Goal: Information Seeking & Learning: Learn about a topic

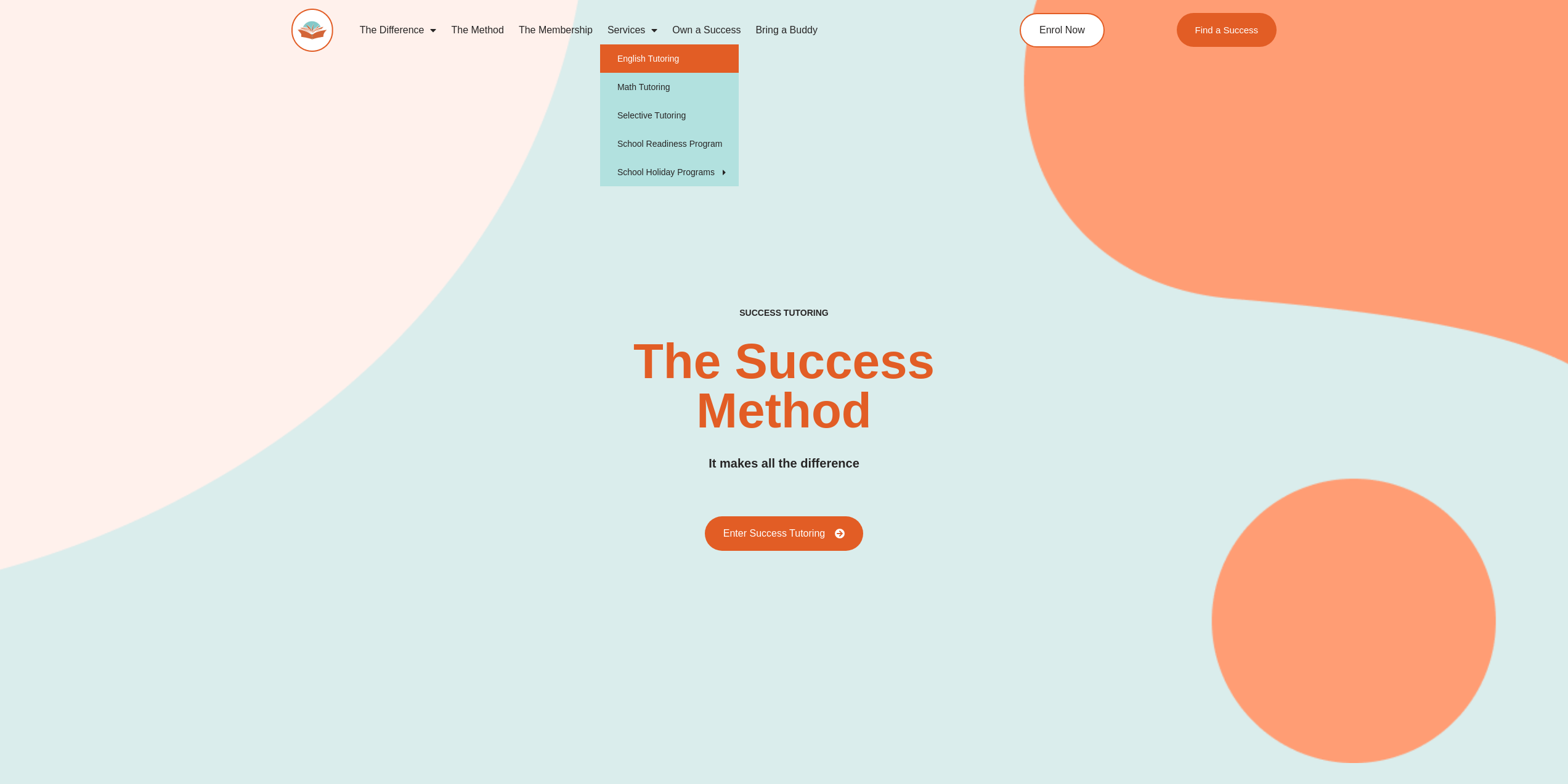
click at [632, 56] on link "English Tutoring" at bounding box center [669, 58] width 139 height 28
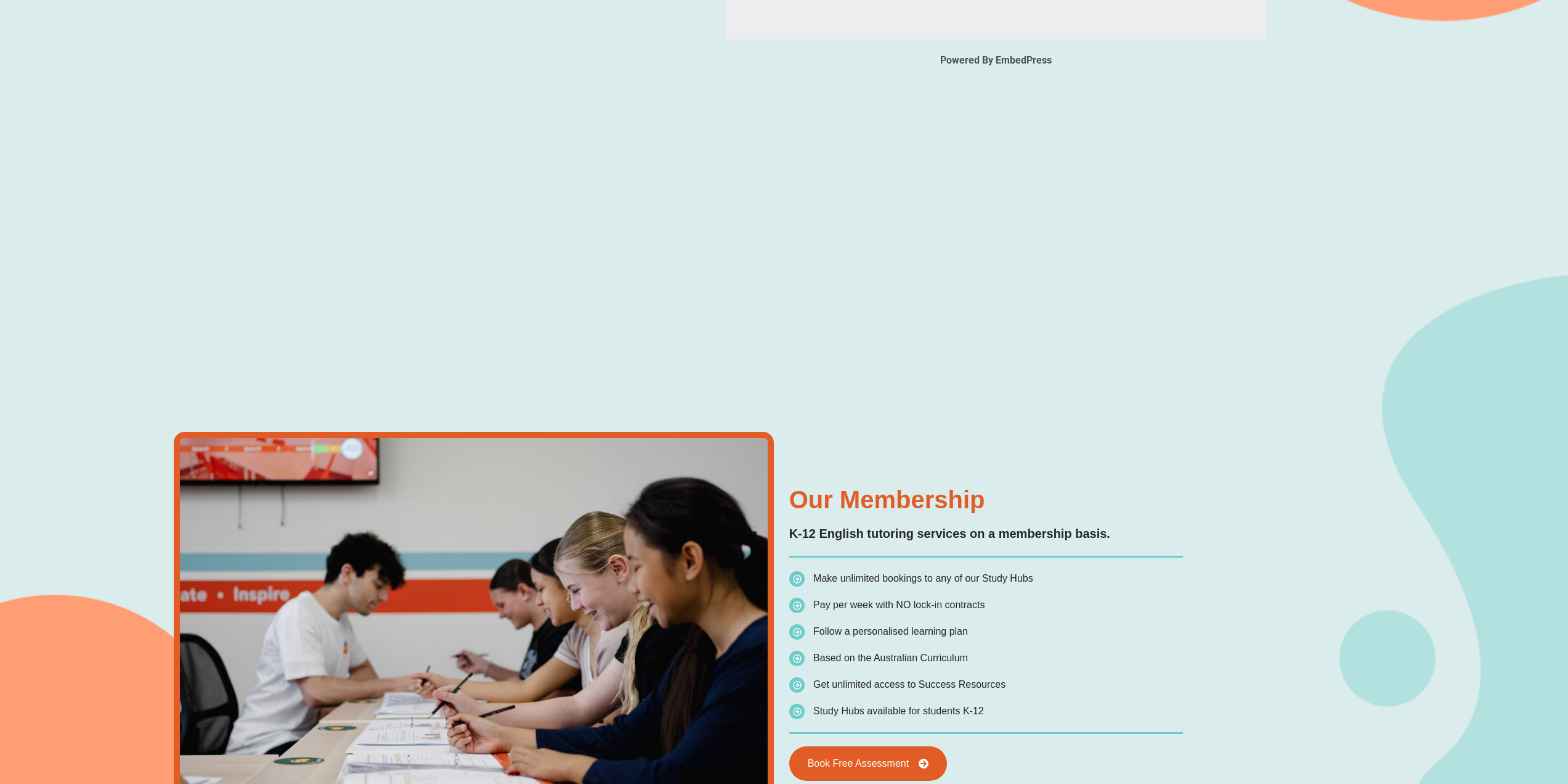
type input "*"
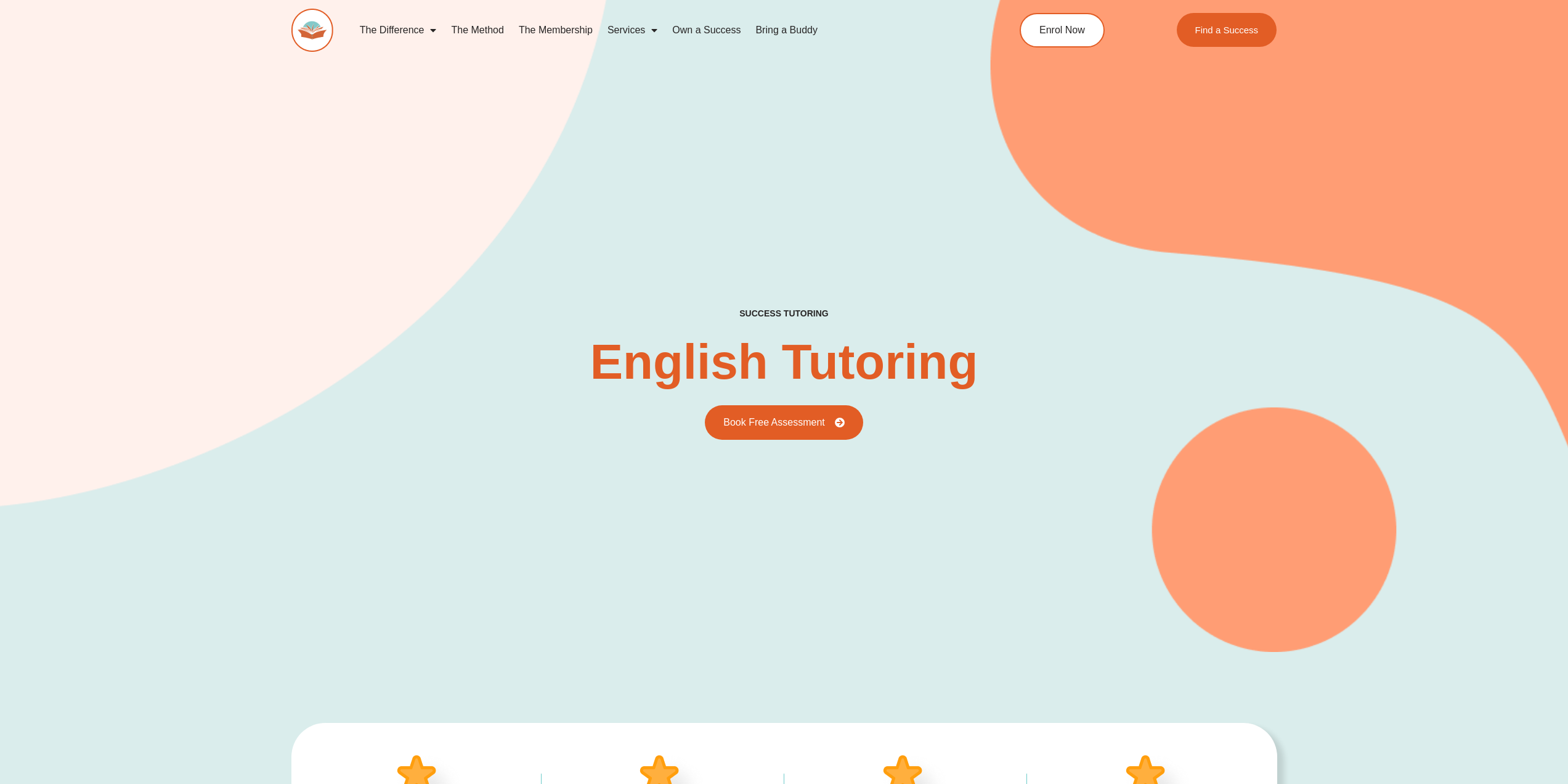
click at [471, 25] on link "The Method" at bounding box center [477, 30] width 67 height 28
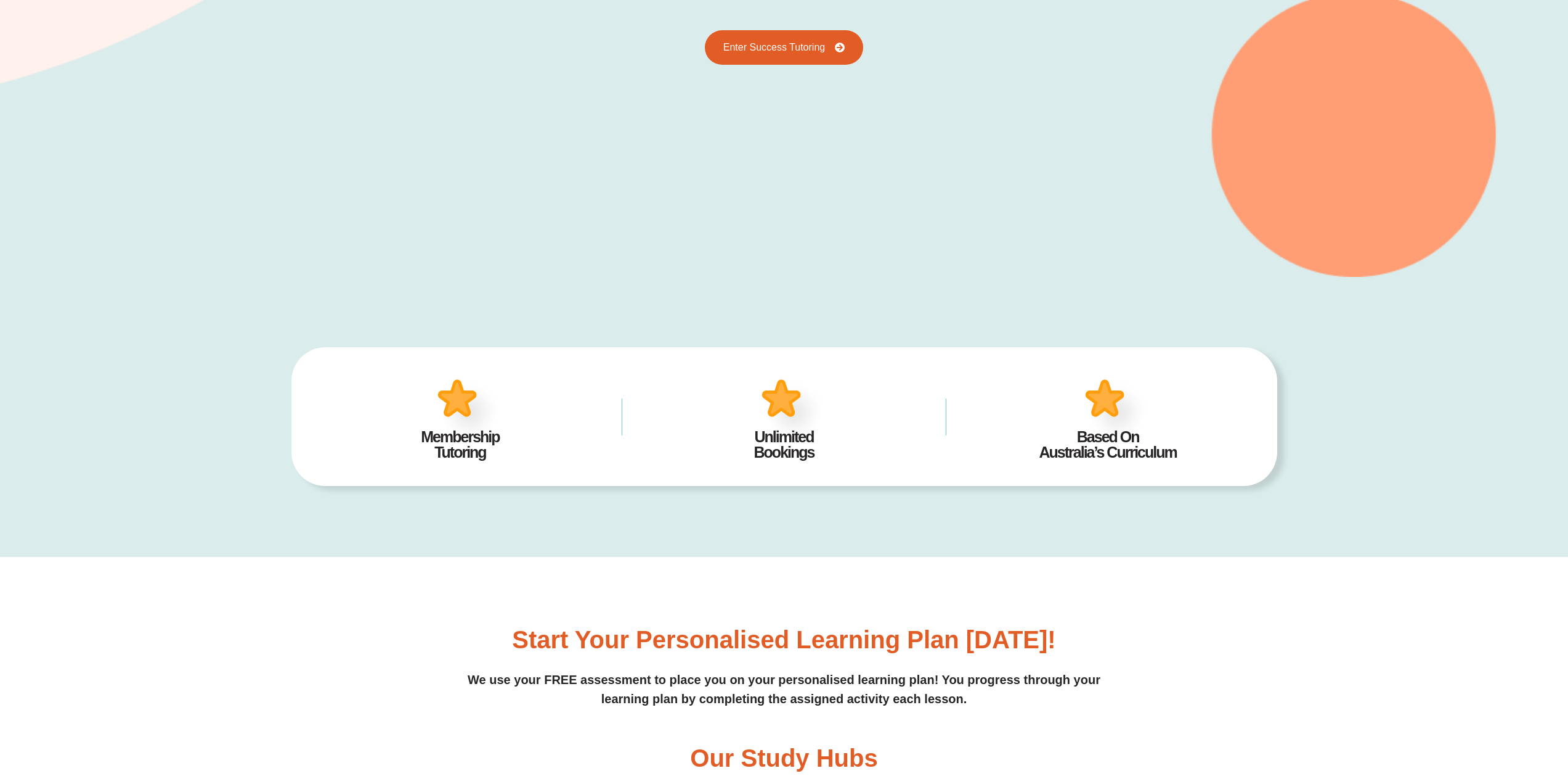
scroll to position [678, 0]
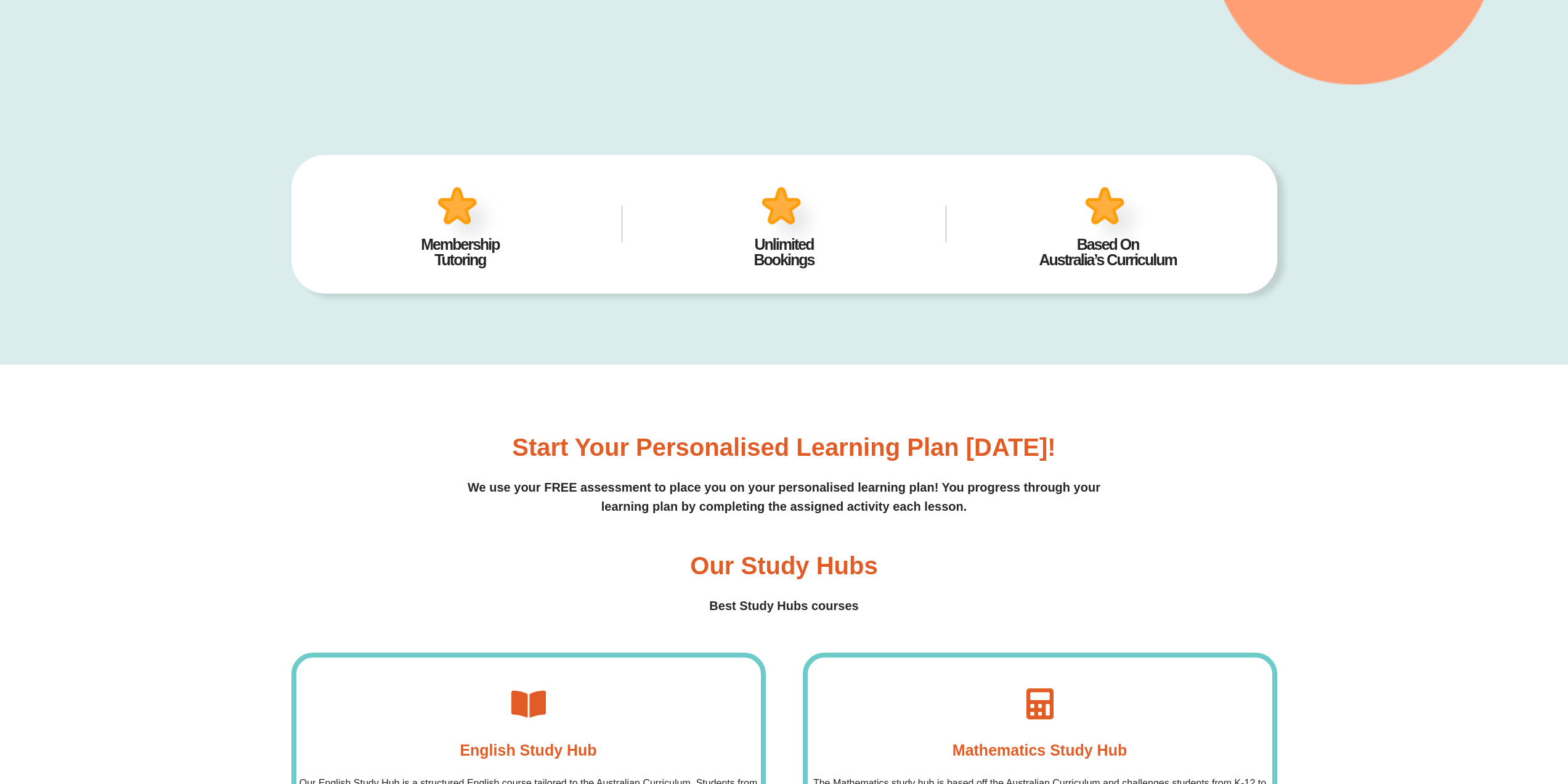
drag, startPoint x: 521, startPoint y: 445, endPoint x: 991, endPoint y: 505, distance: 473.8
click at [991, 505] on div "Start your personalised learning plan today! We use your FREE assessment to pla…" at bounding box center [784, 475] width 986 height 82
click at [991, 505] on p "We use your FREE assessment to place you on your personalised learning plan! Yo…" at bounding box center [784, 497] width 986 height 38
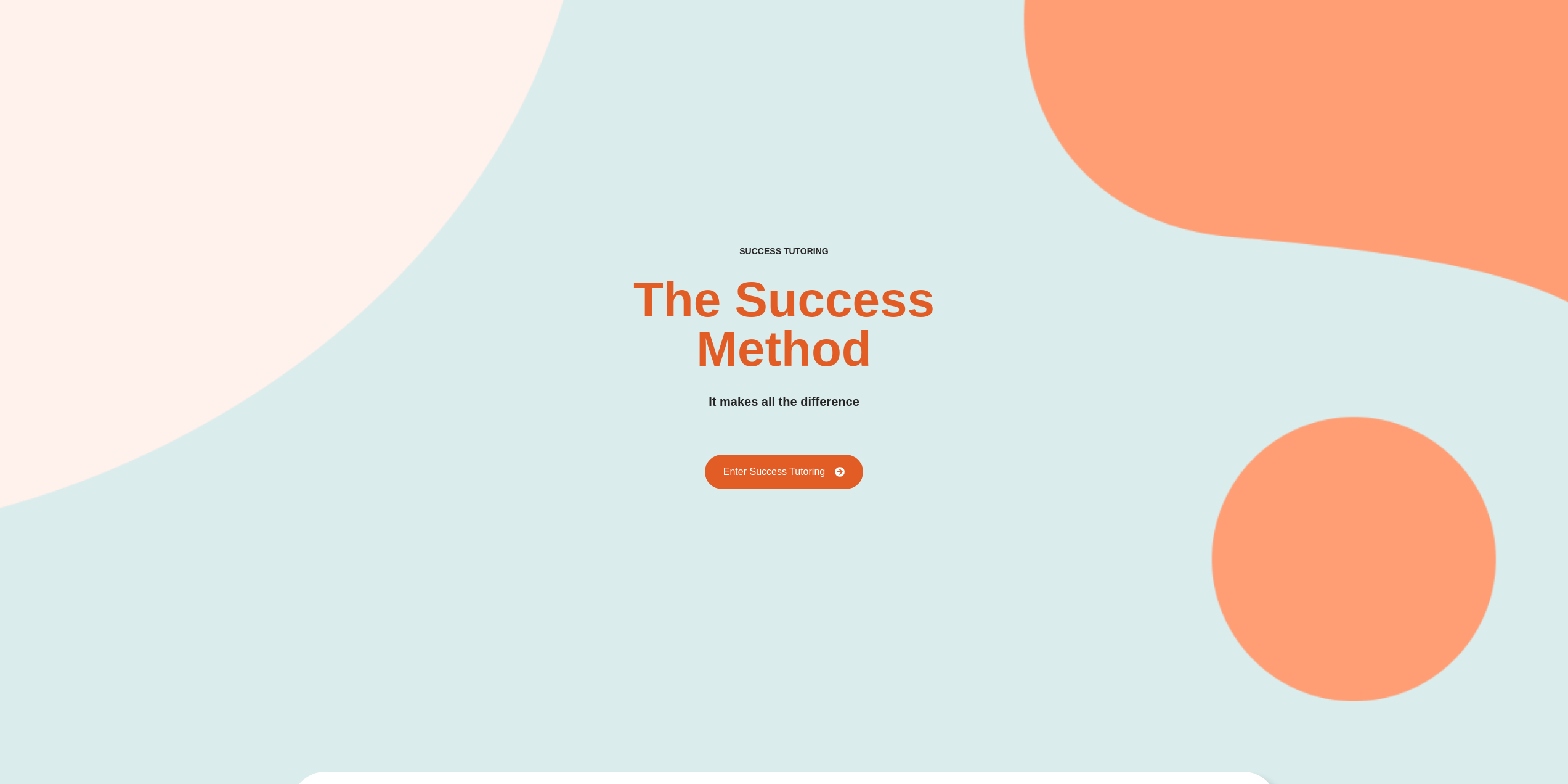
scroll to position [0, 0]
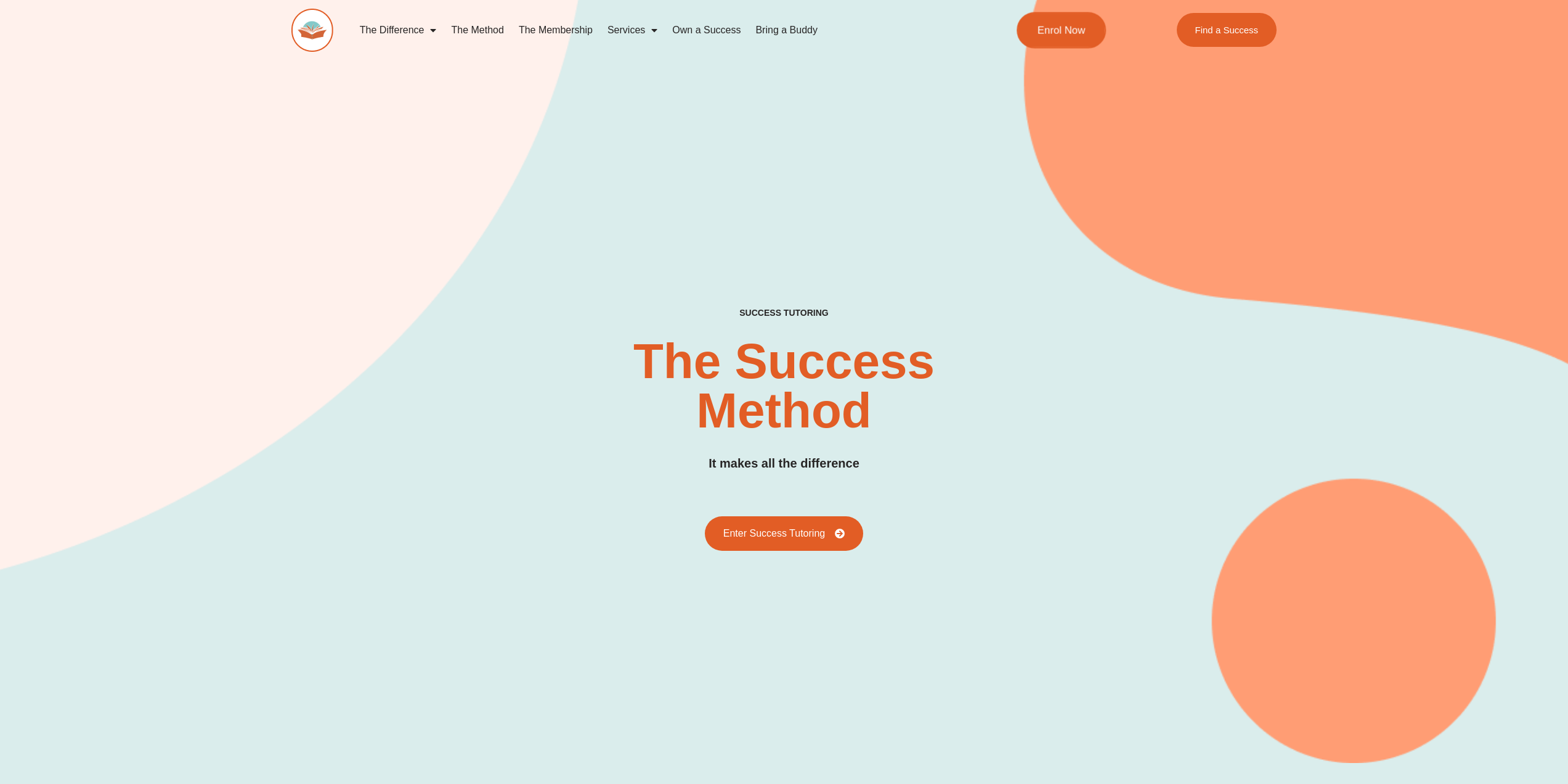
click at [1065, 29] on span "Enrol Now" at bounding box center [1061, 29] width 48 height 10
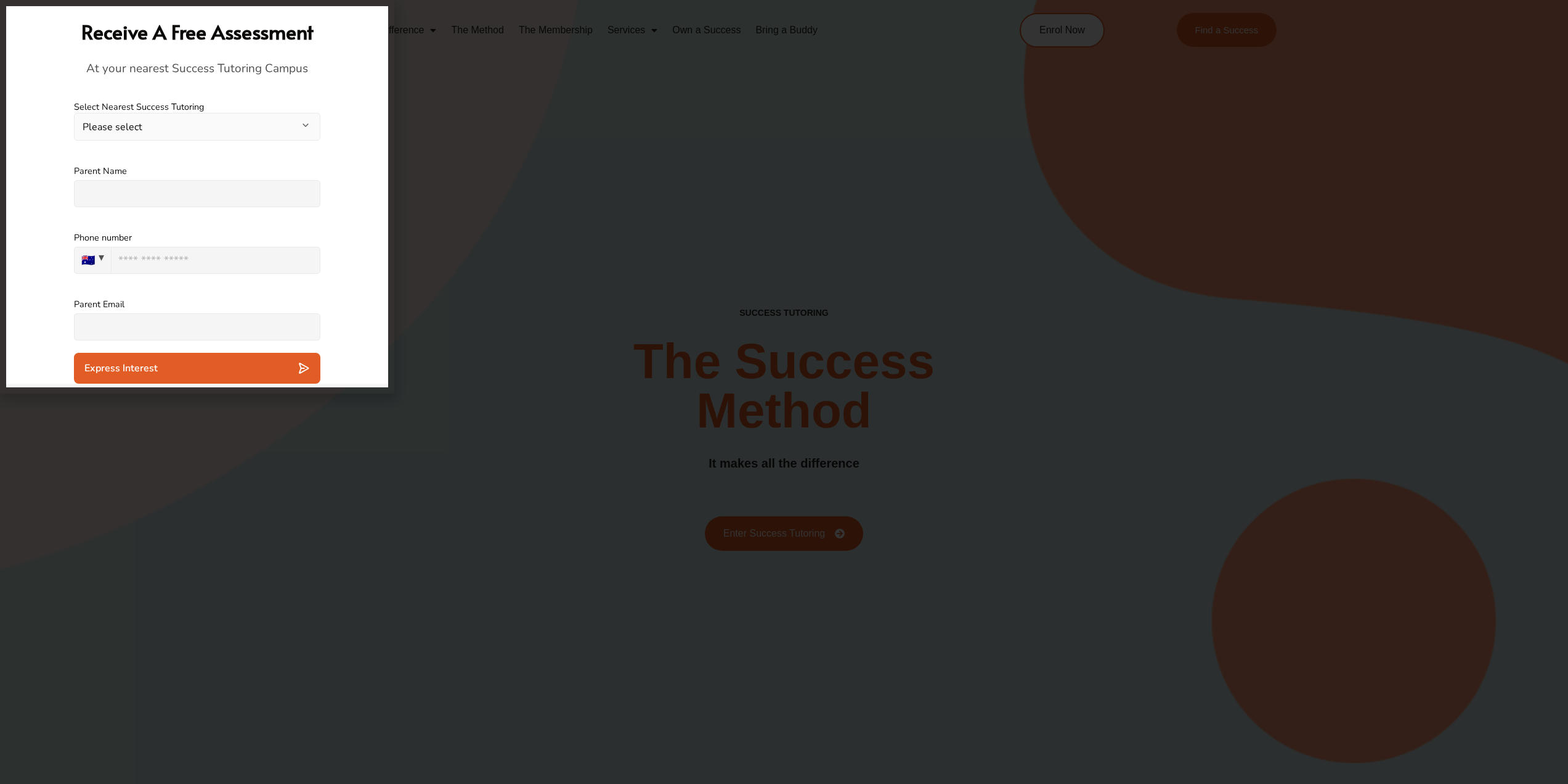
click at [456, 144] on div at bounding box center [784, 392] width 1568 height 784
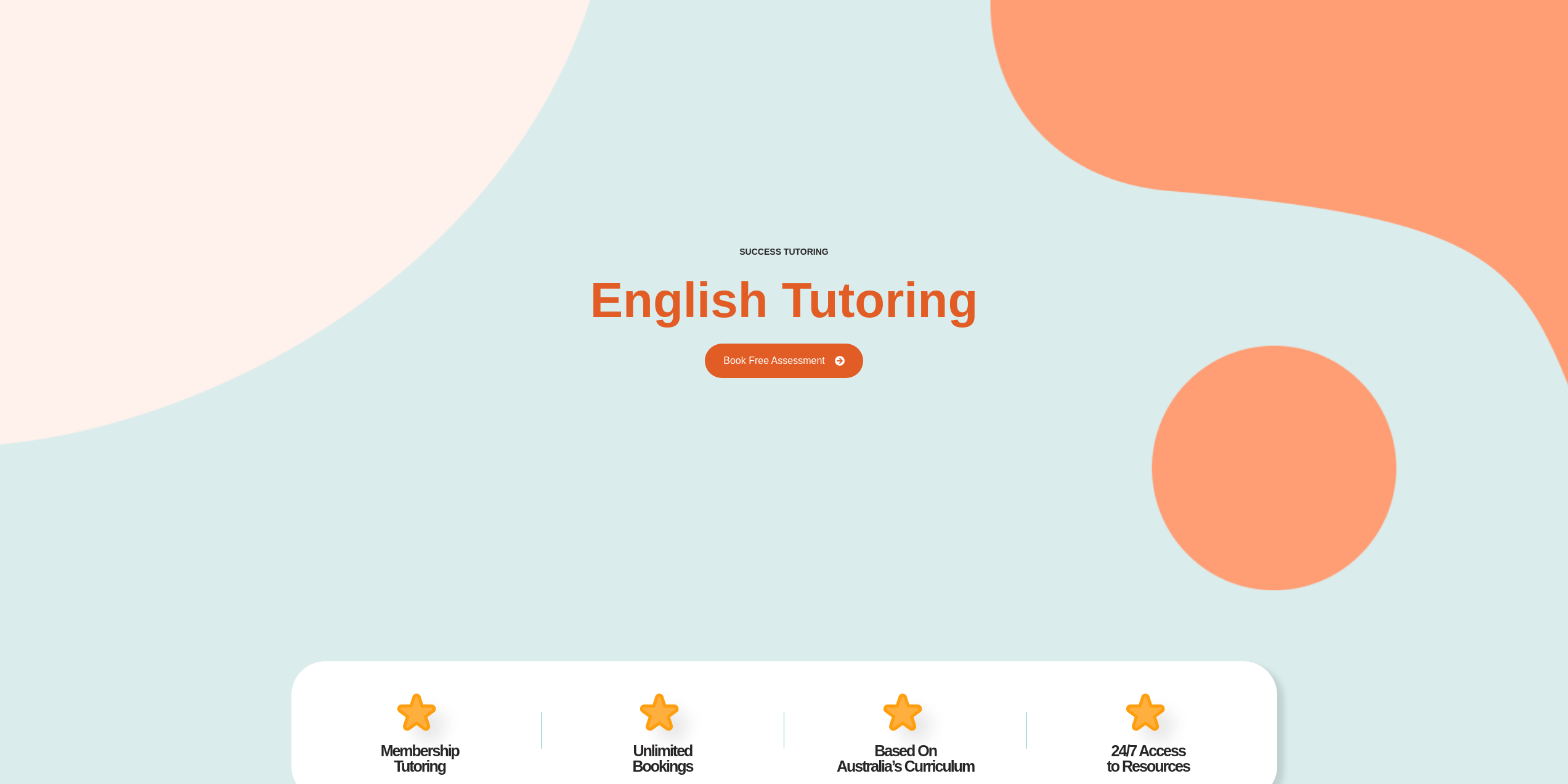
scroll to position [7, 0]
